Goal: Find specific page/section: Find specific page/section

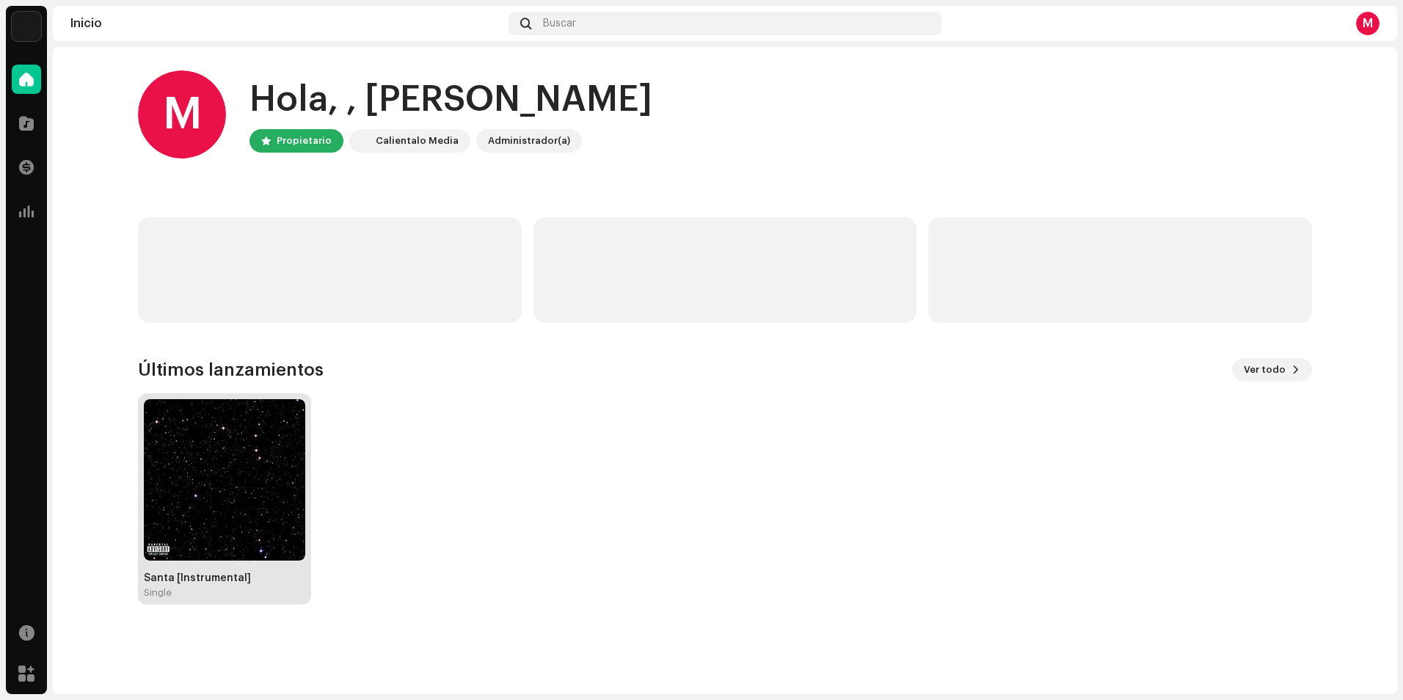
click at [236, 433] on img at bounding box center [224, 479] width 161 height 161
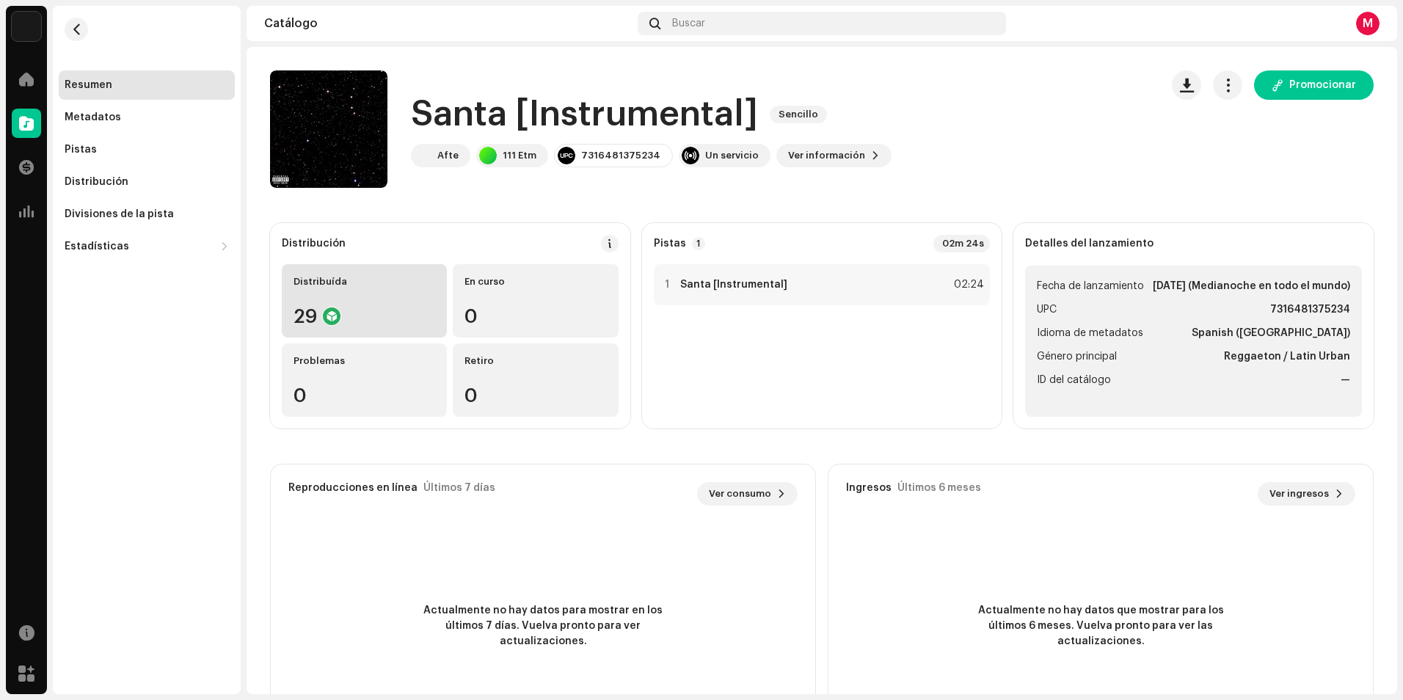
click at [414, 314] on div "29" at bounding box center [364, 316] width 142 height 19
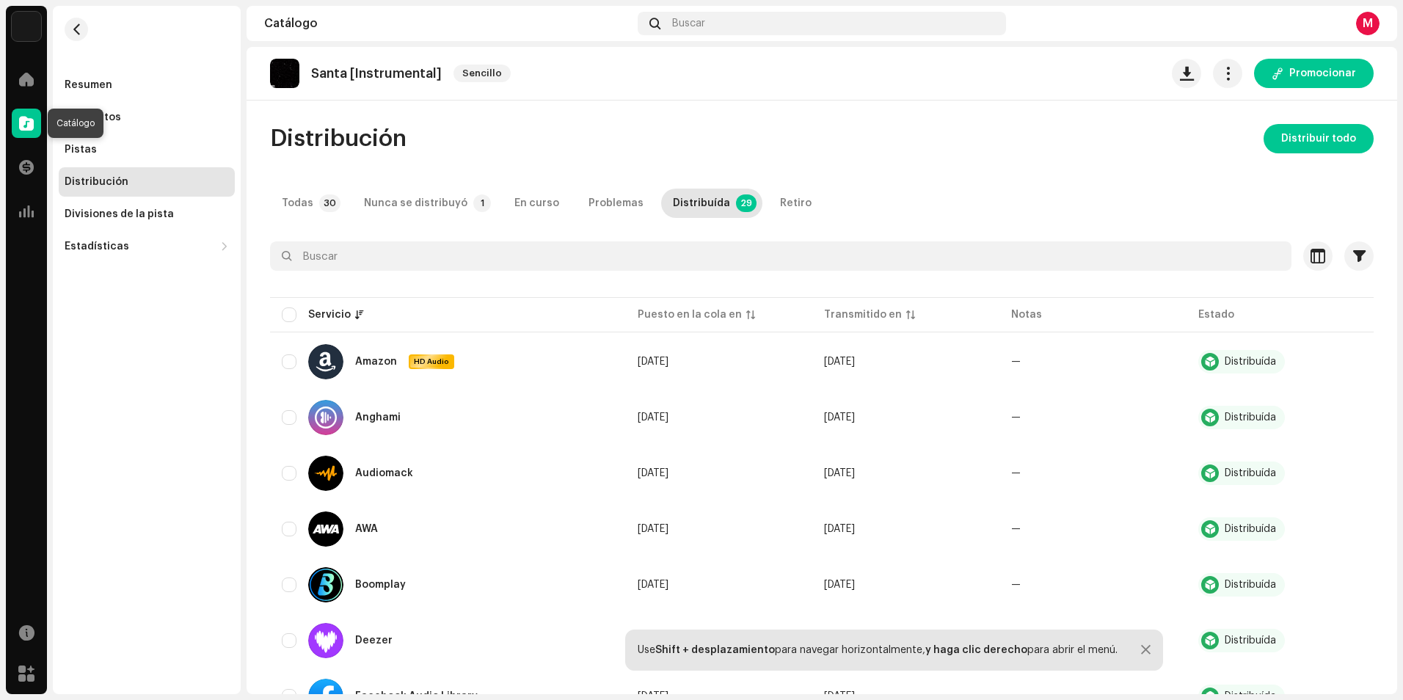
click at [15, 132] on div at bounding box center [26, 123] width 29 height 29
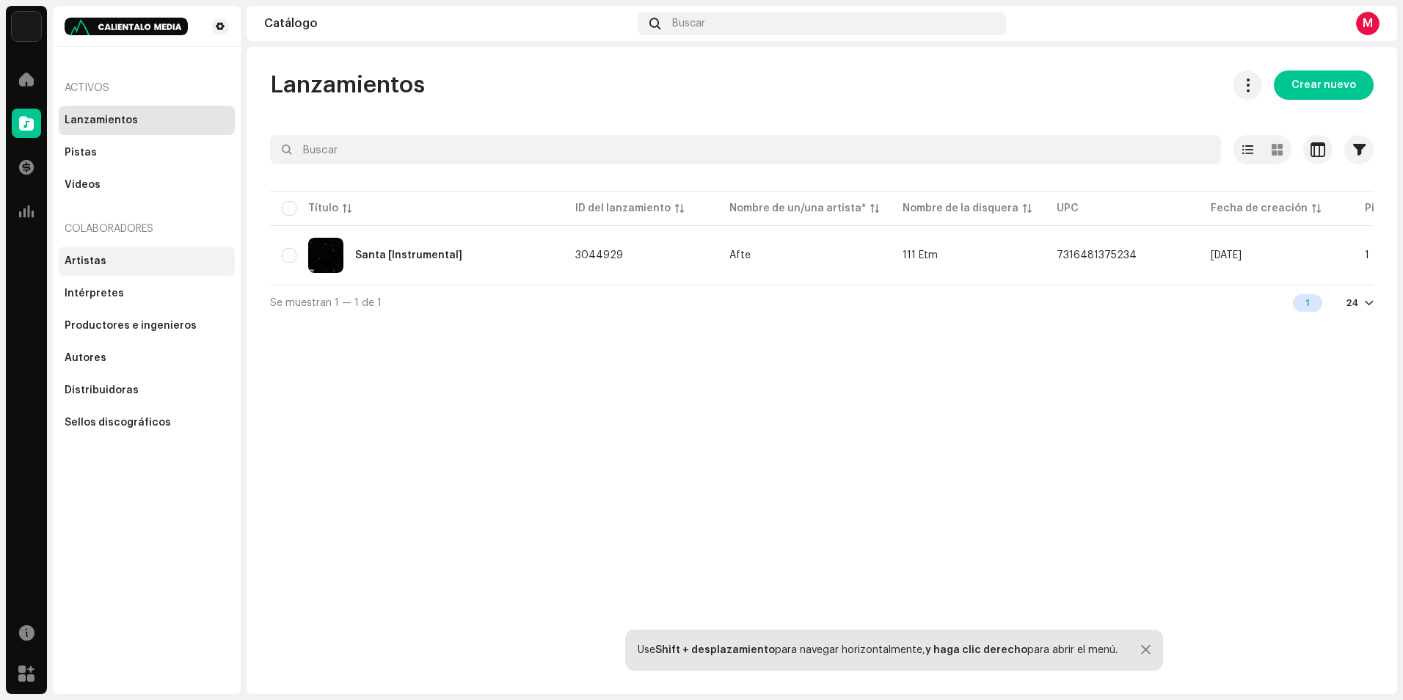
click at [165, 262] on div "Artistas" at bounding box center [147, 261] width 164 height 12
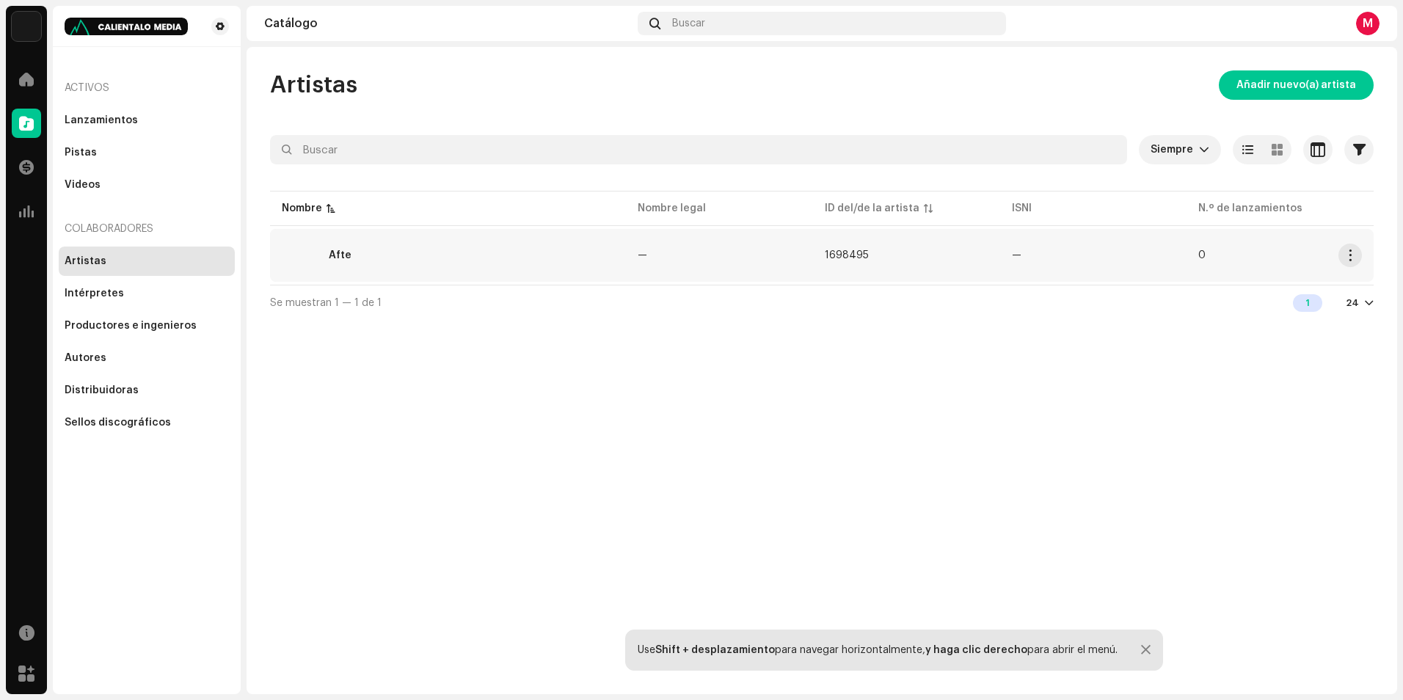
click at [423, 254] on div "Afte" at bounding box center [448, 255] width 332 height 35
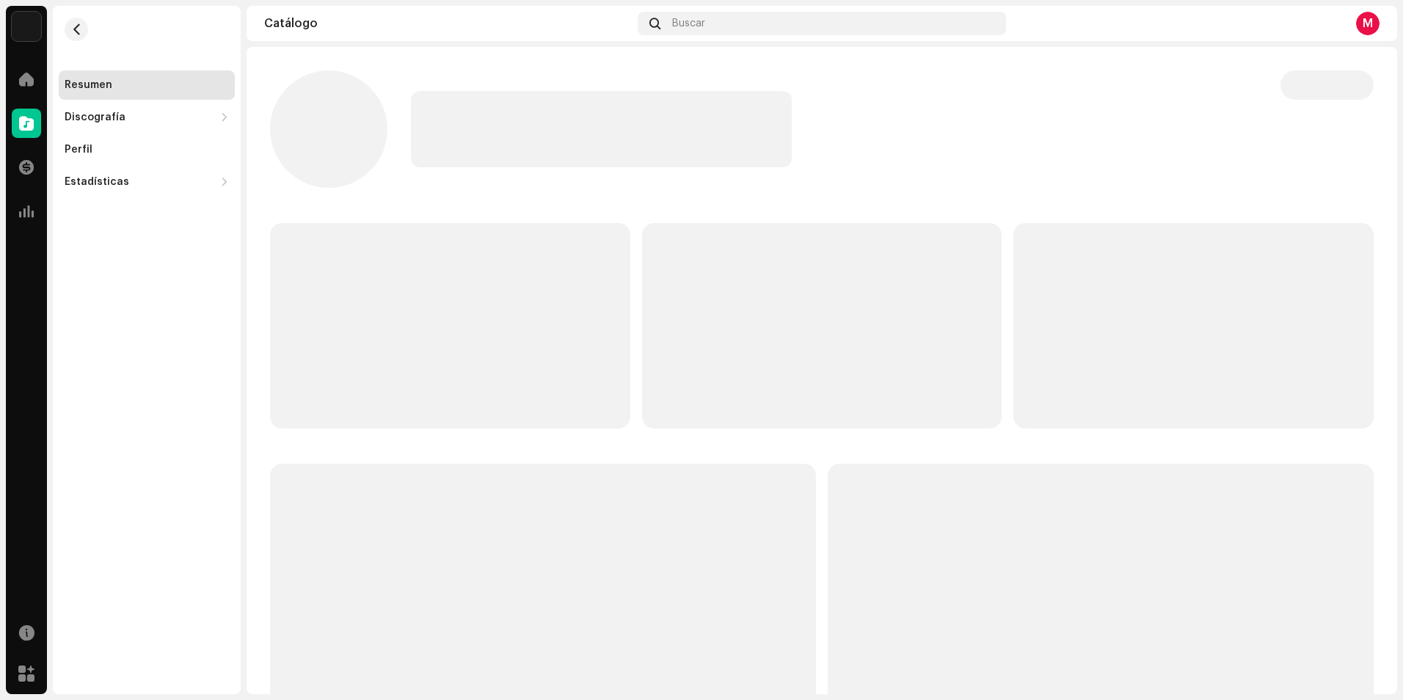
click at [423, 254] on p-skeleton at bounding box center [450, 325] width 360 height 205
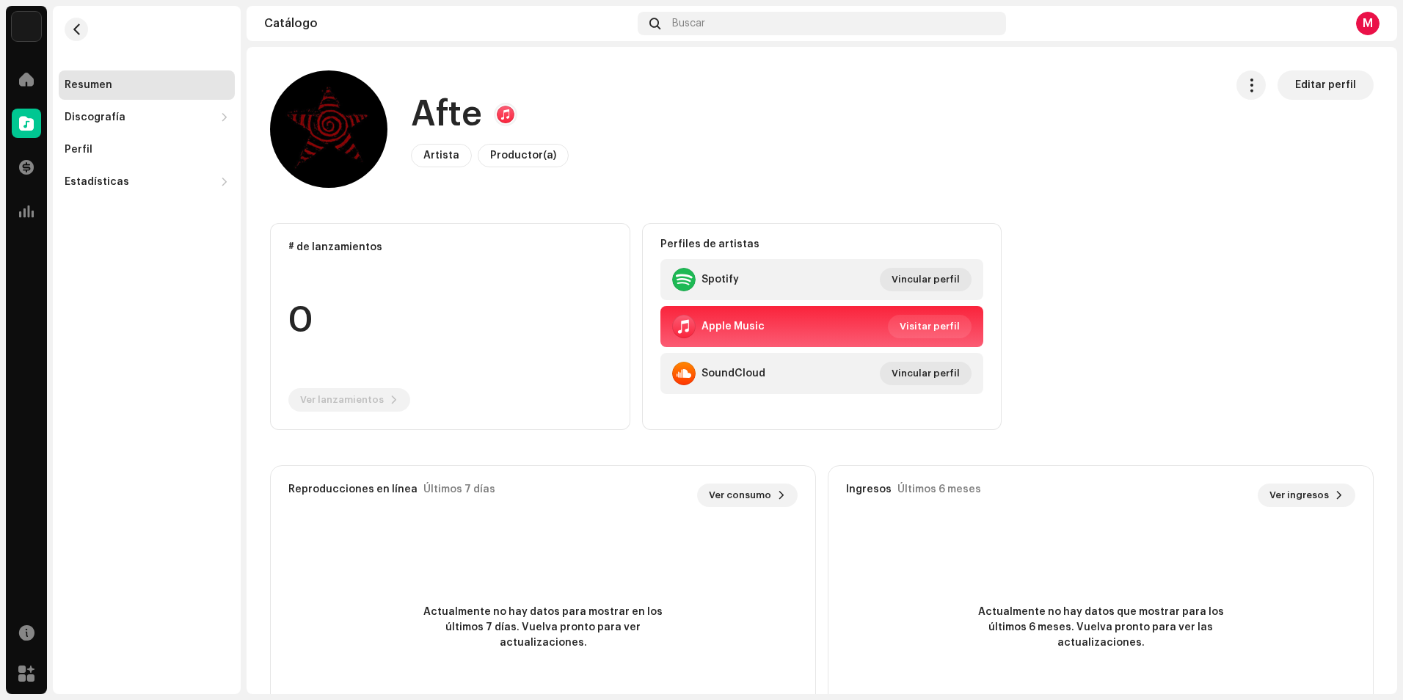
click at [505, 116] on div at bounding box center [506, 115] width 18 height 18
click at [930, 332] on span "Visitar perfil" at bounding box center [929, 326] width 60 height 29
click at [897, 283] on span "Vincular perfil" at bounding box center [925, 279] width 68 height 29
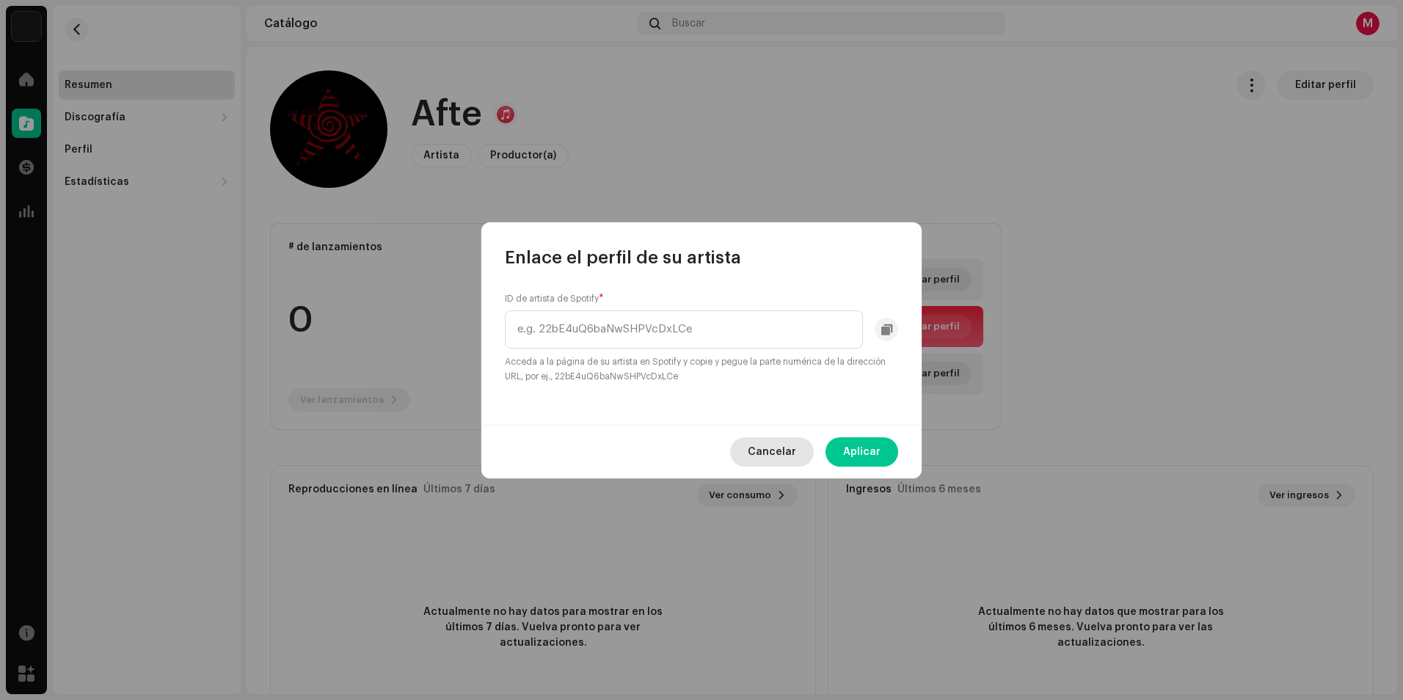
click at [762, 450] on span "Cancelar" at bounding box center [772, 451] width 48 height 29
